Goal: Transaction & Acquisition: Purchase product/service

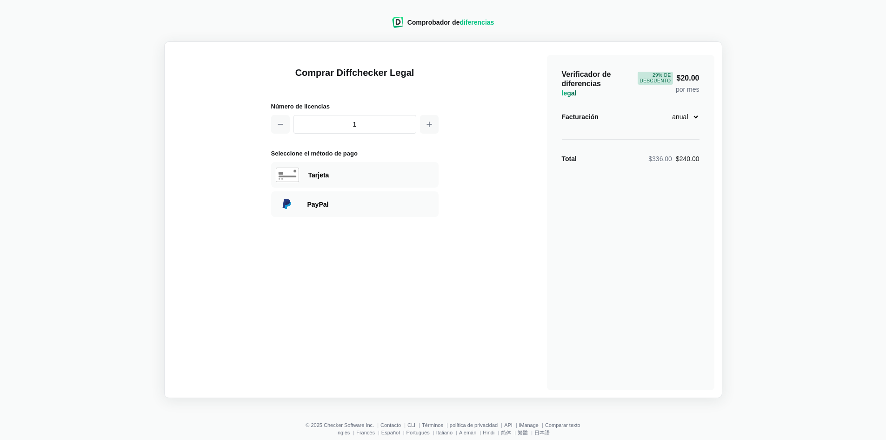
click at [697, 117] on select "mensual anual" at bounding box center [678, 117] width 41 height 16
click at [483, 212] on div "Comprar Diffchecker Legal Número de licencias 1 Seleccione el método de pago Vi…" at bounding box center [443, 219] width 542 height 341
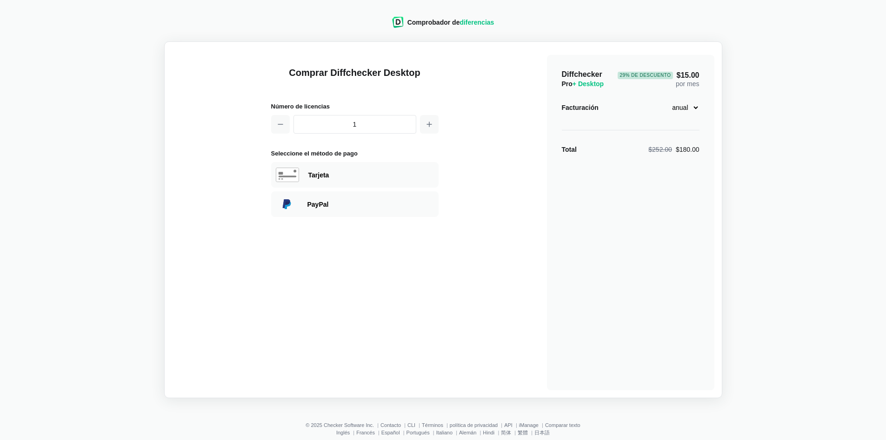
click at [694, 113] on select "mensual anual" at bounding box center [678, 108] width 41 height 16
click at [720, 111] on main "Comprar Diffchecker Desktop Número de licencias 1 Seleccione el método de pago …" at bounding box center [443, 219] width 558 height 356
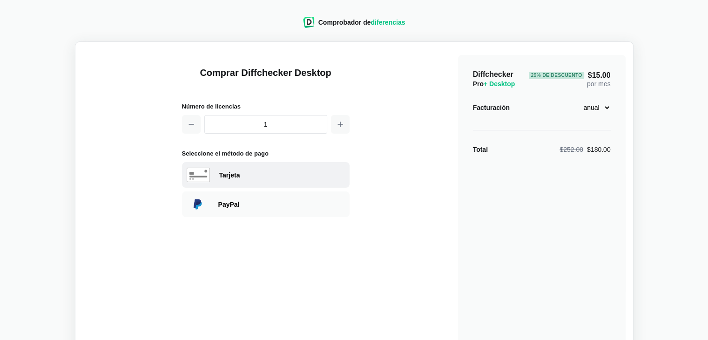
click at [231, 174] on font "Tarjeta" at bounding box center [229, 174] width 21 height 7
select select "[GEOGRAPHIC_DATA]"
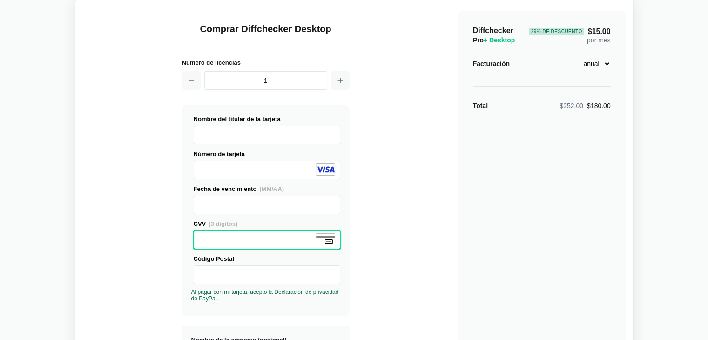
scroll to position [47, 0]
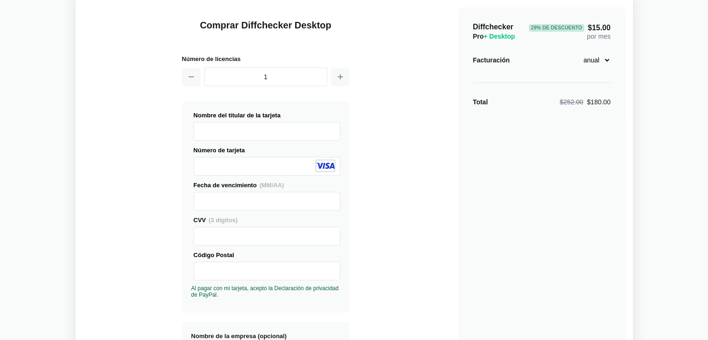
click at [412, 246] on div "Comprar Diffchecker Desktop Número de licencias 1 Visa MasterCard Union Pay Ame…" at bounding box center [354, 307] width 542 height 611
click at [426, 281] on div "Comprar Diffchecker Desktop Número de licencias 1 Visa MasterCard Union Pay Ame…" at bounding box center [354, 307] width 542 height 611
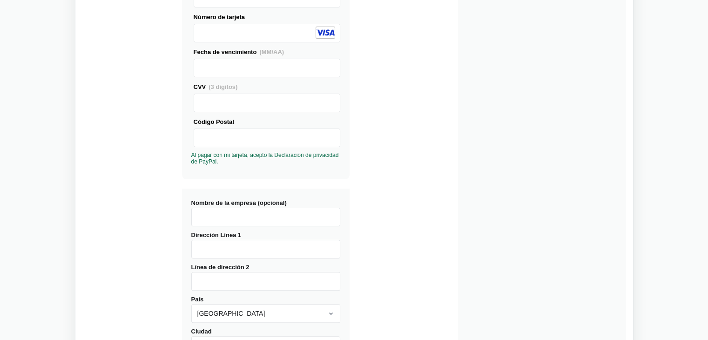
scroll to position [180, 0]
click at [208, 221] on input "Nombre de la empresa (opcional)" at bounding box center [265, 217] width 149 height 19
type input "MREC INTERMEDIRIA DE REASEGUROS"
click at [209, 255] on input "Dirección Línea 1" at bounding box center [265, 249] width 149 height 19
type input "KM 1.5 VIA SAMBORONDON LA PUNTILLA"
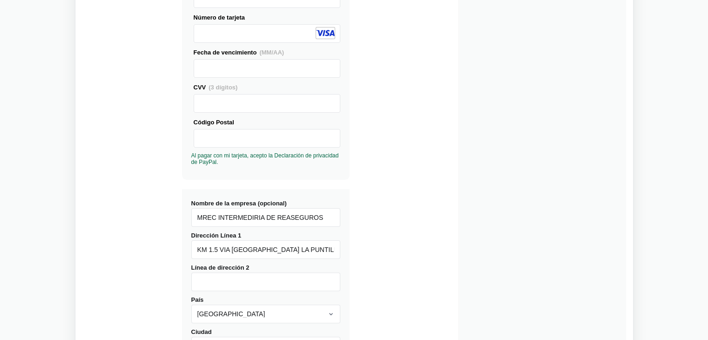
click at [246, 283] on input "Línea de dirección 2" at bounding box center [265, 281] width 149 height 19
type input "EDIFICIO XIMA PISO 2 OF 214"
click at [253, 322] on div "Nombre de la empresa (opcional) MREC INTERMEDIRIA DE REASEGUROS Dirección Línea…" at bounding box center [265, 310] width 167 height 243
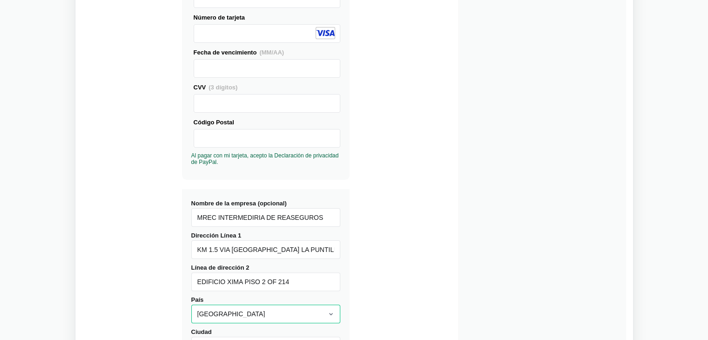
click at [261, 314] on select "Afganistán Åland Albania Argelia Samoa Americana Andorra Angola Anguila Antárti…" at bounding box center [265, 313] width 149 height 19
select select "Ecuador"
click at [191, 304] on select "Afganistán Åland Albania Argelia Samoa Americana Andorra Angola Anguila Antárti…" at bounding box center [265, 313] width 149 height 19
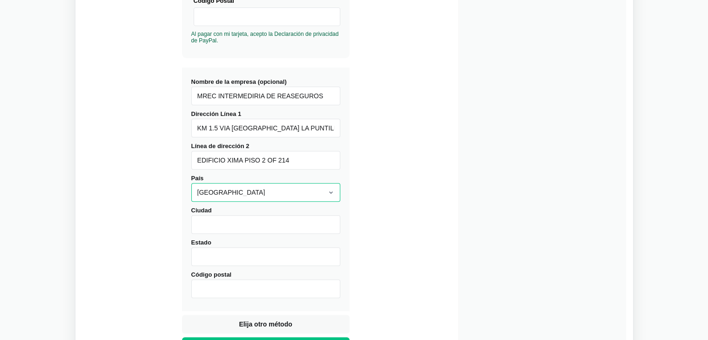
scroll to position [301, 0]
click at [239, 219] on input "Ciudad" at bounding box center [265, 224] width 149 height 19
click at [220, 229] on input "Ciudad" at bounding box center [265, 224] width 149 height 19
type input "Guayaquil"
click at [204, 263] on input "Estado" at bounding box center [265, 256] width 149 height 19
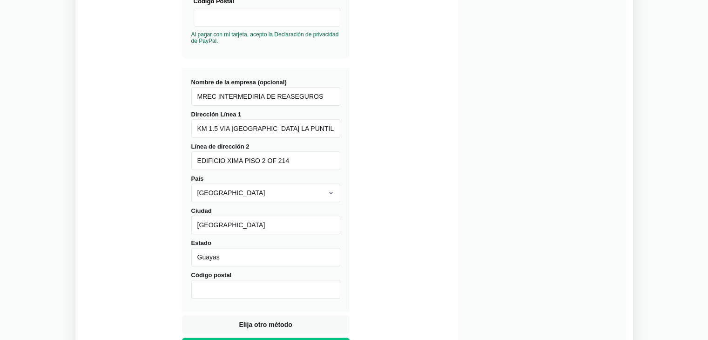
type input "Guayas"
click at [204, 289] on input "Código postal" at bounding box center [265, 289] width 149 height 19
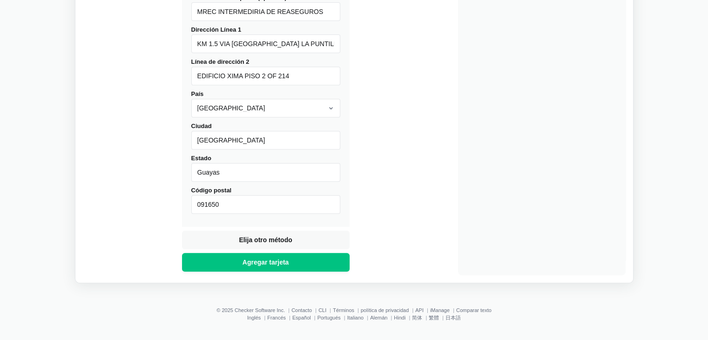
scroll to position [385, 0]
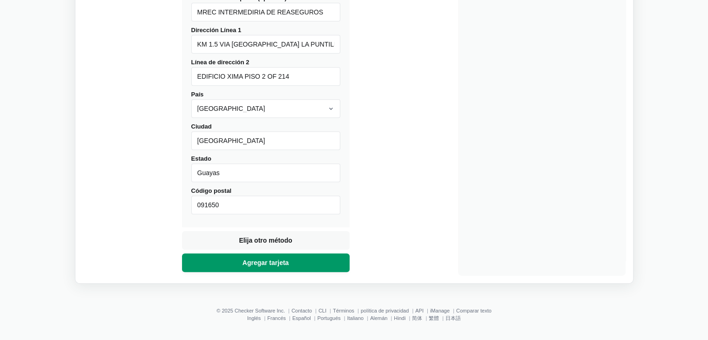
type input "091650"
click at [259, 262] on font "Agregar tarjeta" at bounding box center [265, 262] width 47 height 7
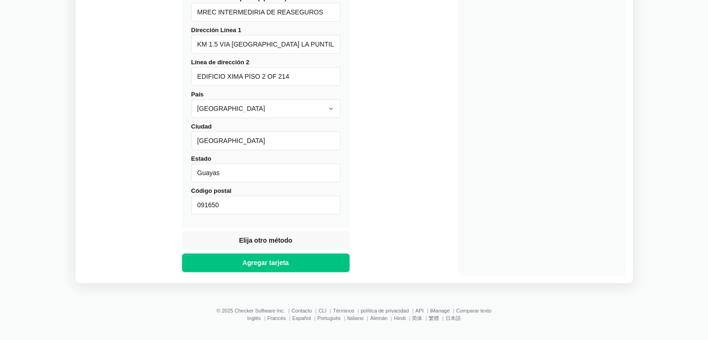
scroll to position [115, 0]
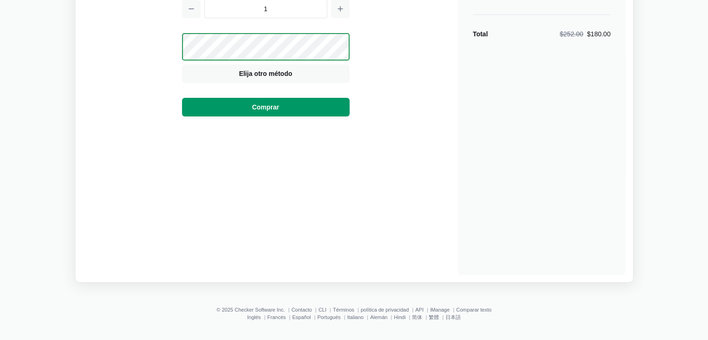
click at [312, 107] on button "Comprar" at bounding box center [265, 107] width 167 height 19
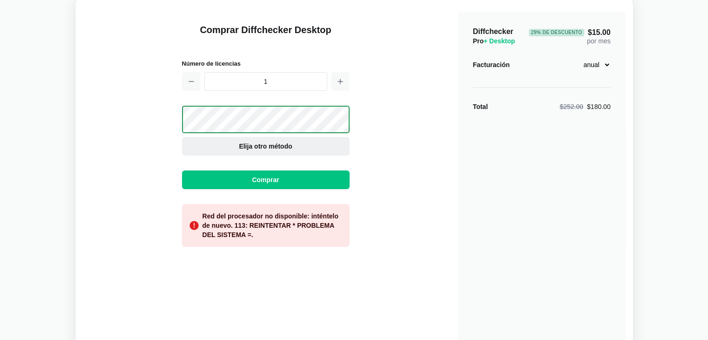
scroll to position [41, 0]
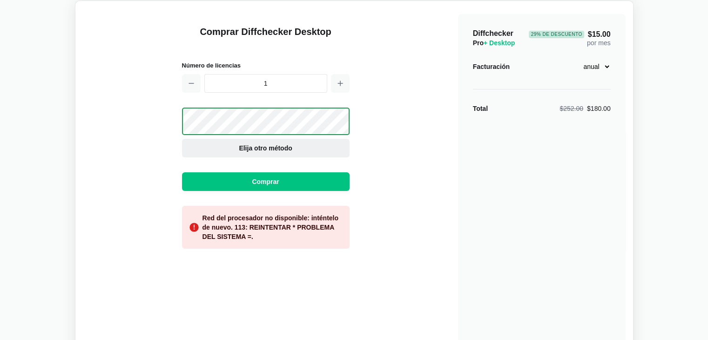
click at [249, 148] on font "Elija otro método" at bounding box center [265, 147] width 53 height 7
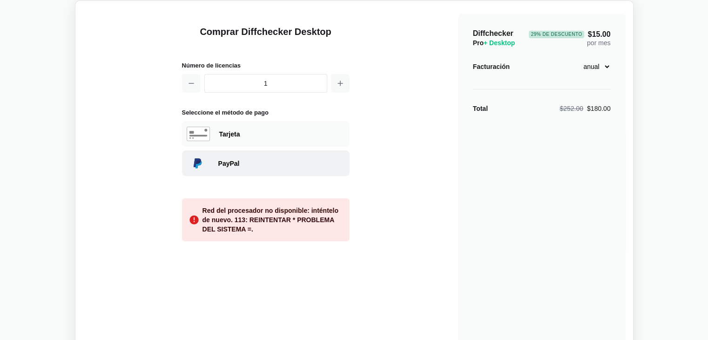
click at [215, 166] on div "PayPal" at bounding box center [265, 163] width 167 height 26
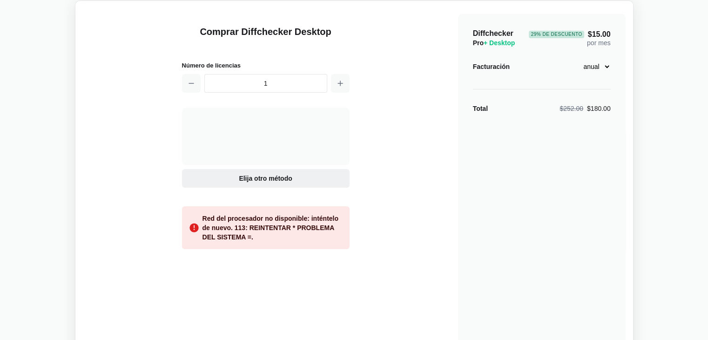
click at [245, 181] on font "Elija otro método" at bounding box center [265, 177] width 53 height 7
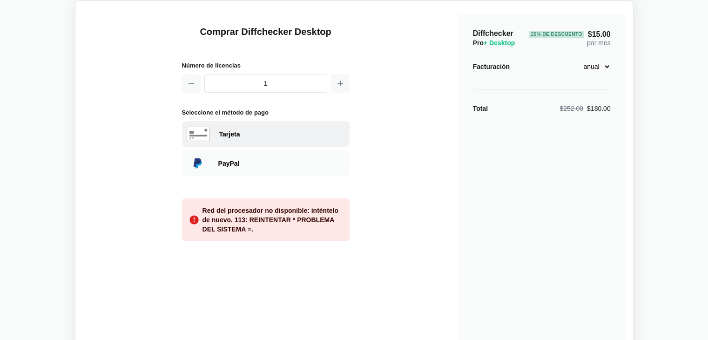
click at [229, 138] on div "Tarjeta" at bounding box center [265, 134] width 167 height 26
select select "United States"
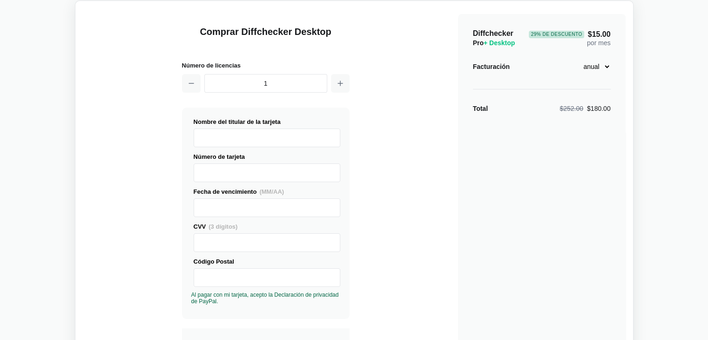
click at [203, 188] on font "Fecha de vencimiento" at bounding box center [225, 191] width 63 height 7
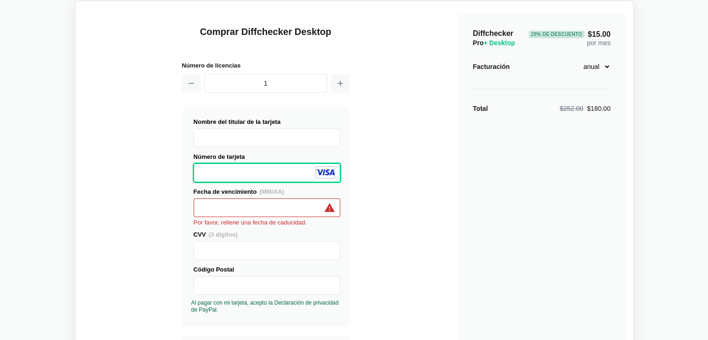
click at [197, 214] on div at bounding box center [267, 207] width 147 height 19
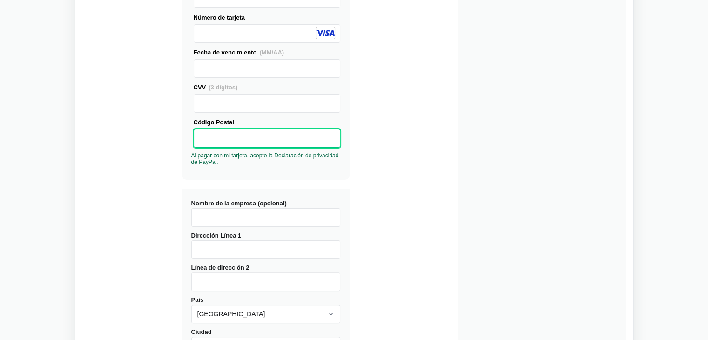
scroll to position [184, 0]
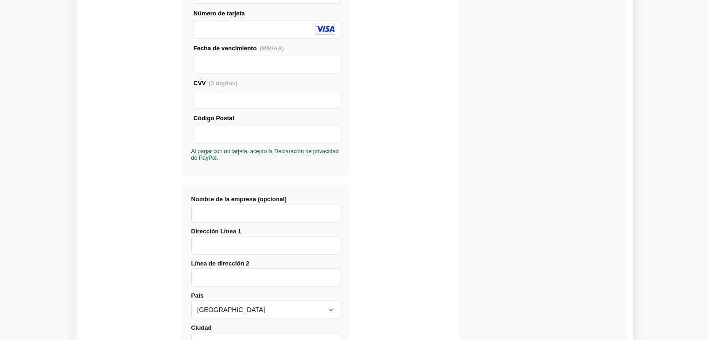
click at [209, 209] on input "Nombre de la empresa (opcional)" at bounding box center [265, 213] width 149 height 19
type input "MREC INTERMEDIARIA DE REASEGUROS"
click at [215, 246] on input "Dirección Línea 1" at bounding box center [265, 245] width 149 height 19
type input "K"
type input "ED XIMA Piso 2 of 214"
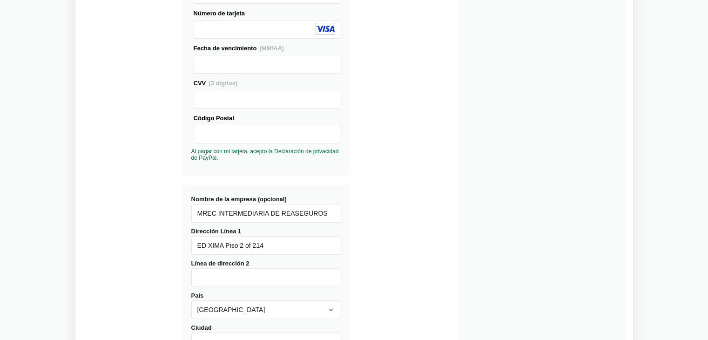
click at [210, 277] on input "Línea de dirección 2" at bounding box center [265, 277] width 149 height 19
drag, startPoint x: 276, startPoint y: 248, endPoint x: 174, endPoint y: 263, distance: 103.4
click at [174, 263] on div "Comprar Diffchecker Desktop Número de licencias 1 Visa MasterCard Union Pay Ame…" at bounding box center [354, 199] width 542 height 669
click at [195, 281] on input "Línea de dirección 2" at bounding box center [265, 277] width 149 height 19
paste input "ED XIMA Piso 2 of 214"
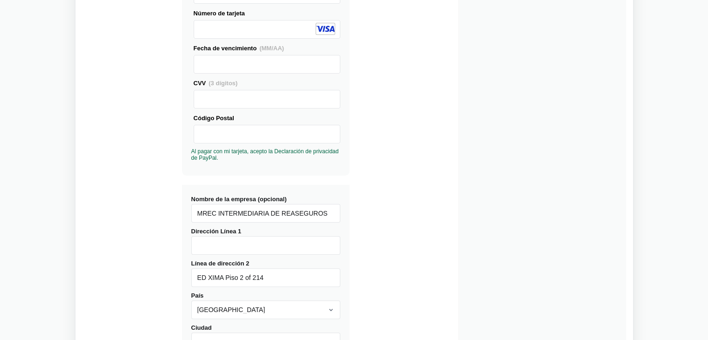
type input "ED XIMA Piso 2 of 214"
click at [209, 248] on input "Dirección Línea 1" at bounding box center [265, 245] width 149 height 19
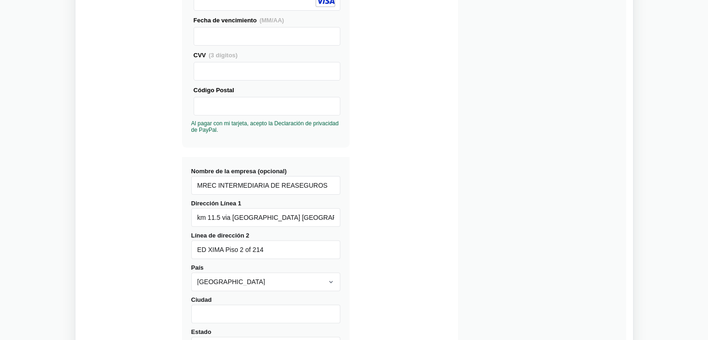
scroll to position [221, 0]
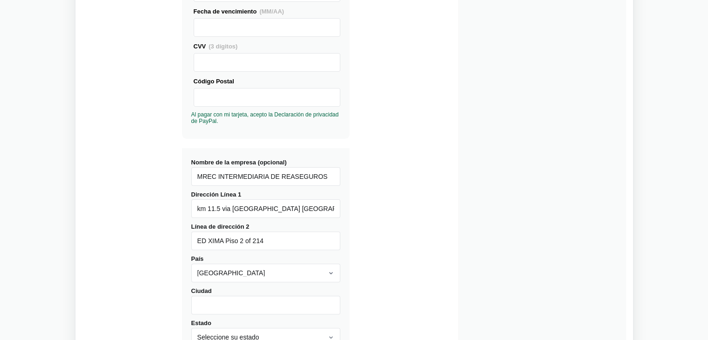
type input "km 11.5 via Samborondon la puntilla"
drag, startPoint x: 270, startPoint y: 269, endPoint x: 265, endPoint y: 267, distance: 5.4
click at [265, 267] on select "Afganistán Åland Albania Argelia Samoa Americana Andorra Angola Anguila Antárti…" at bounding box center [265, 272] width 149 height 19
select select "Ecuador"
click at [191, 263] on select "Afganistán Åland Albania Argelia Samoa Americana Andorra Angola Anguila Antárti…" at bounding box center [265, 272] width 149 height 19
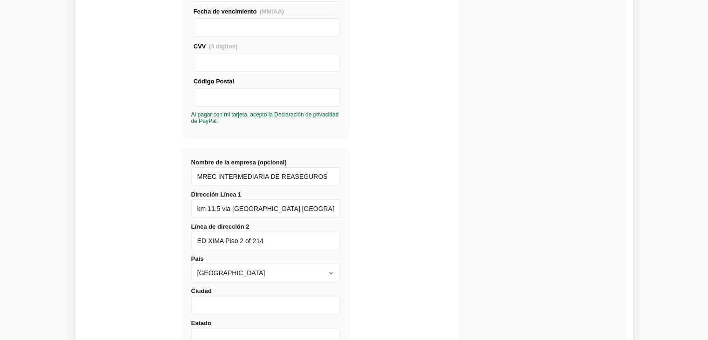
click at [206, 304] on input "Ciudad" at bounding box center [265, 304] width 149 height 19
click at [184, 302] on div "Nombre de la empresa (opcional) MREC INTERMEDIARIA DE REASEGUROS Dirección Líne…" at bounding box center [265, 269] width 167 height 243
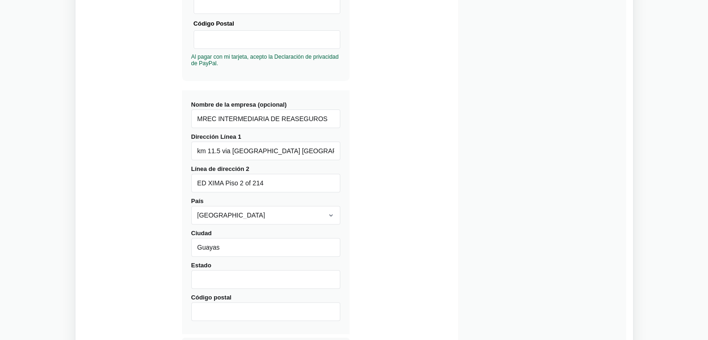
scroll to position [300, 0]
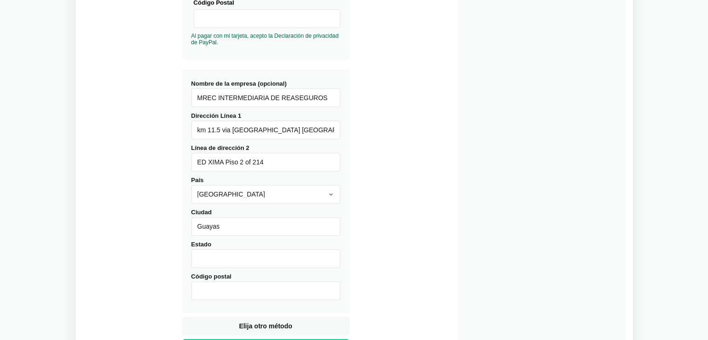
click at [221, 233] on input "Guayas" at bounding box center [265, 226] width 149 height 19
type input "Guayaquil"
click at [207, 256] on input "Estado" at bounding box center [265, 258] width 149 height 19
type input "Guayas"
click at [207, 301] on div "Nombre de la empresa (opcional) MREC INTERMEDIARIA DE REASEGUROS Dirección Líne…" at bounding box center [265, 190] width 167 height 243
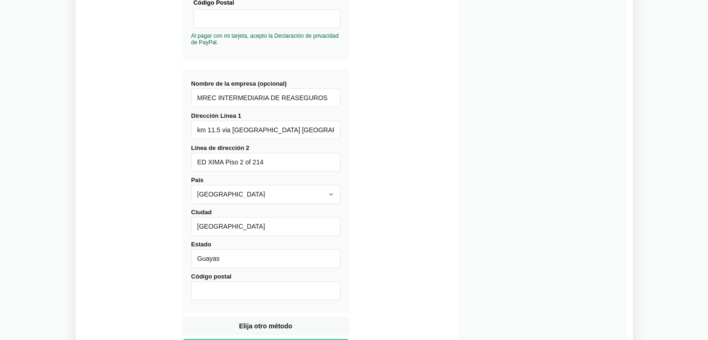
click at [207, 293] on input "Código postal" at bounding box center [265, 290] width 149 height 19
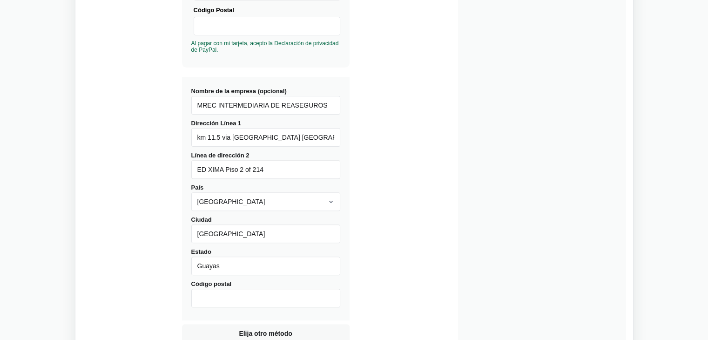
scroll to position [298, 0]
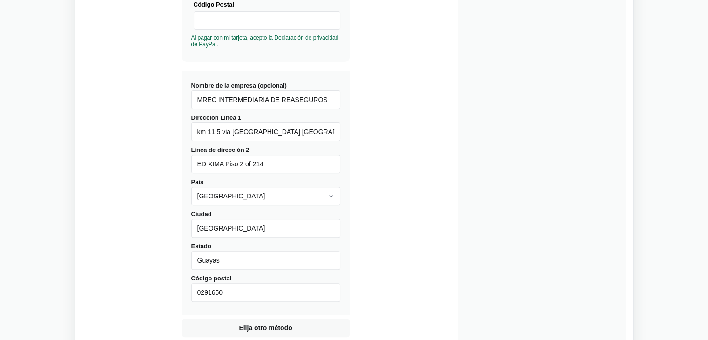
click at [203, 294] on input "0291650" at bounding box center [265, 292] width 149 height 19
click at [251, 290] on input "091650" at bounding box center [265, 292] width 149 height 19
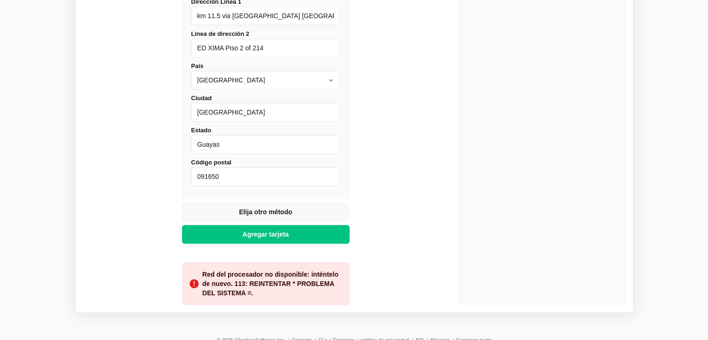
scroll to position [414, 0]
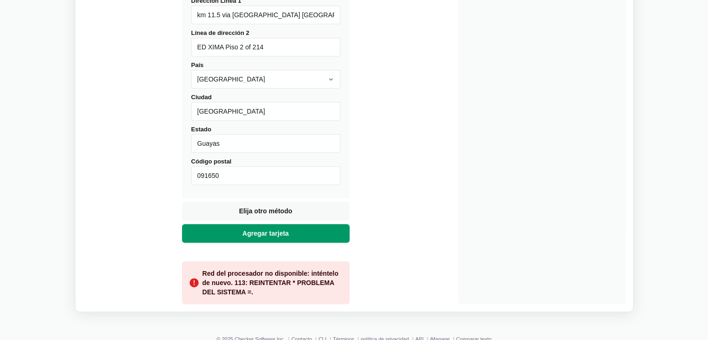
type input "091650"
click at [240, 228] on button "Agregar tarjeta" at bounding box center [265, 233] width 167 height 19
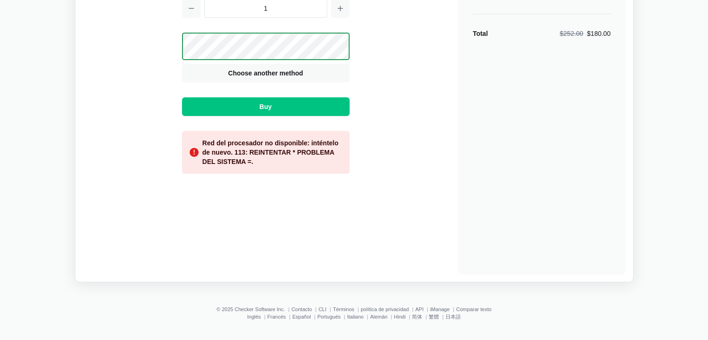
scroll to position [115, 0]
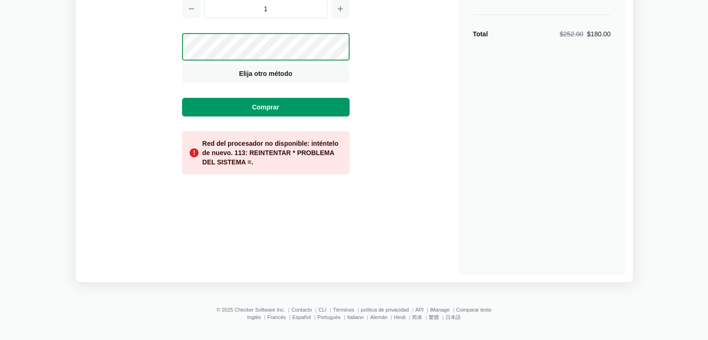
click at [261, 104] on font "Comprar" at bounding box center [265, 106] width 27 height 7
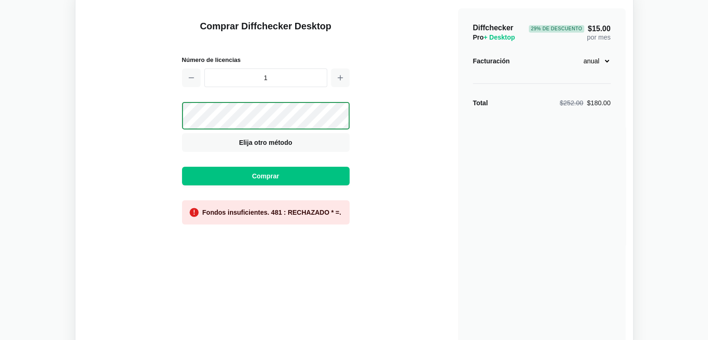
scroll to position [47, 0]
click at [329, 209] on font "Fondos insuficientes. 481 : RECHAZADO * =." at bounding box center [271, 211] width 139 height 7
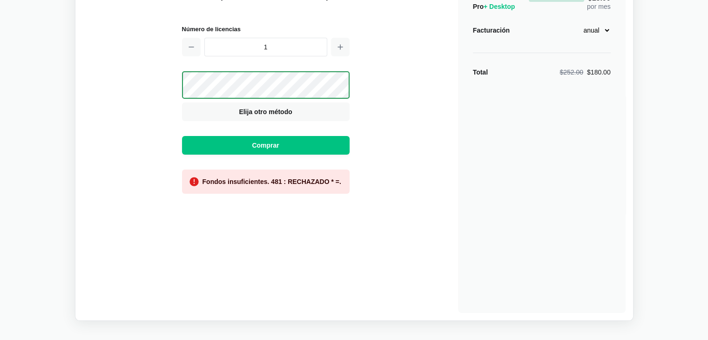
scroll to position [0, 0]
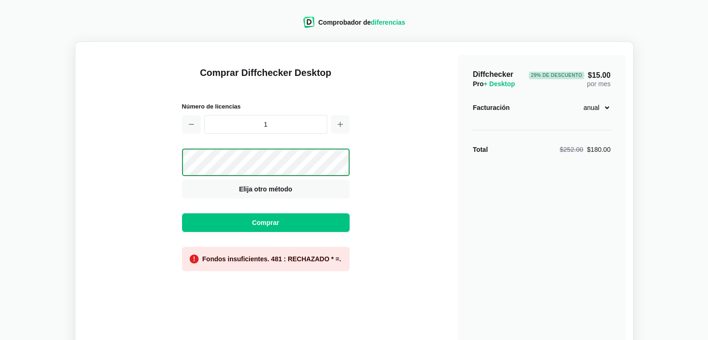
click at [374, 129] on div "Comprar Diffchecker Desktop Número de licencias 1 Visa MasterCard Union Pay Ame…" at bounding box center [354, 219] width 542 height 341
click at [226, 192] on button "Elija otro método" at bounding box center [265, 189] width 167 height 19
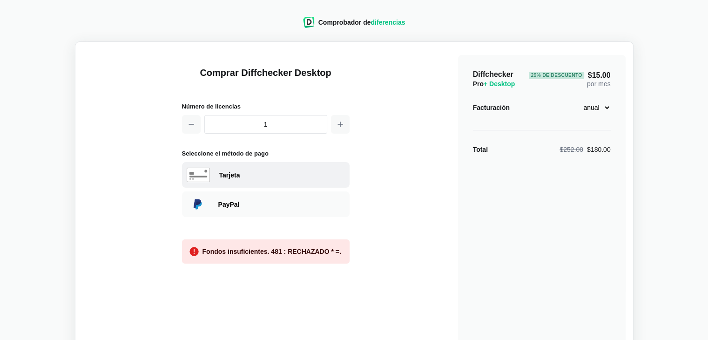
click at [226, 172] on font "Tarjeta" at bounding box center [229, 174] width 21 height 7
select select "United States"
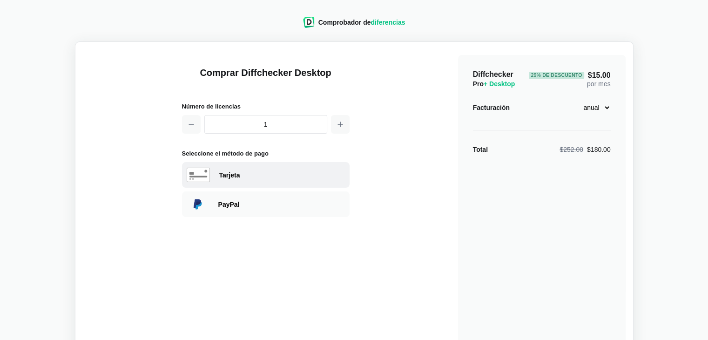
click at [231, 172] on font "Tarjeta" at bounding box center [229, 174] width 21 height 7
select select "United States"
